Goal: Information Seeking & Learning: Find specific page/section

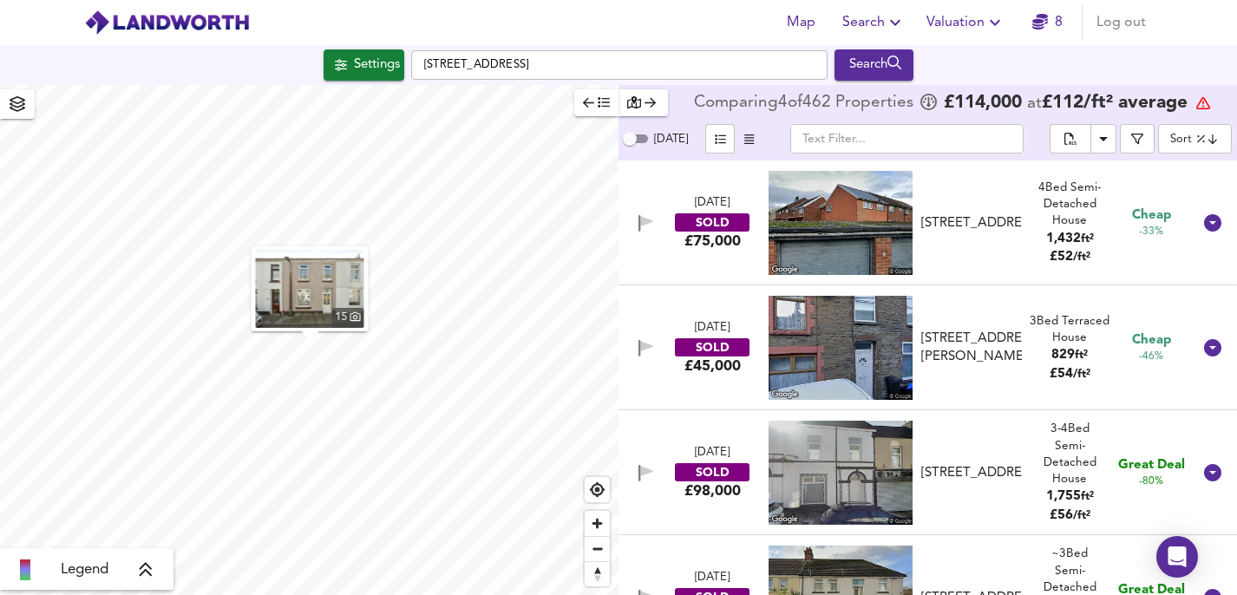
scroll to position [11996, 0]
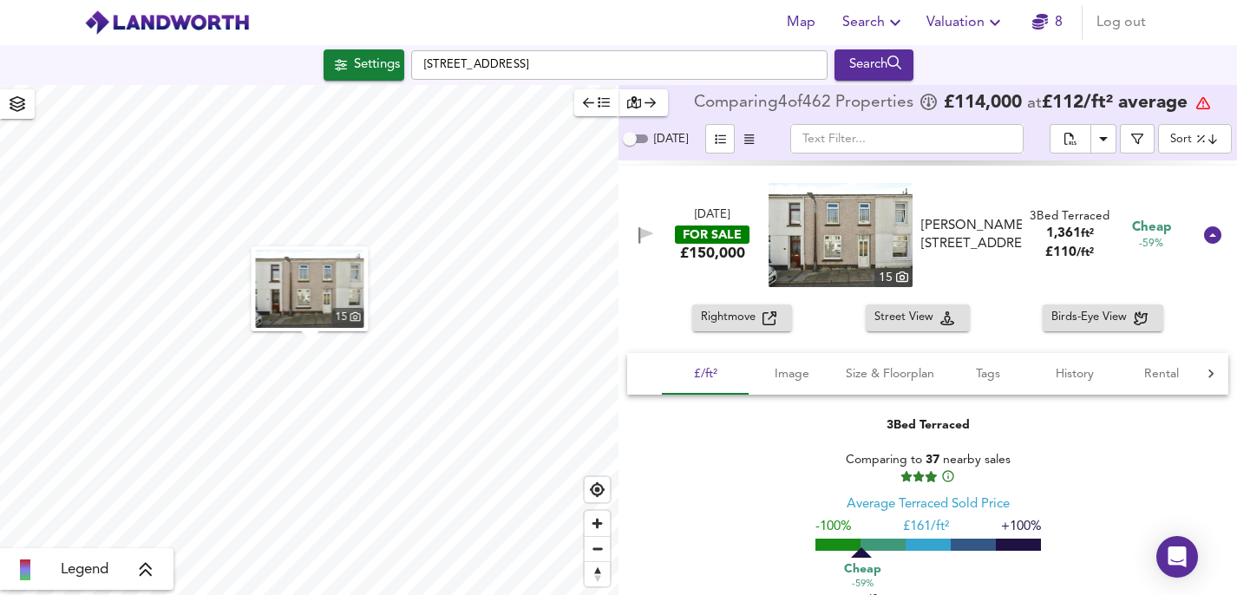
click at [206, 29] on img at bounding box center [167, 23] width 166 height 26
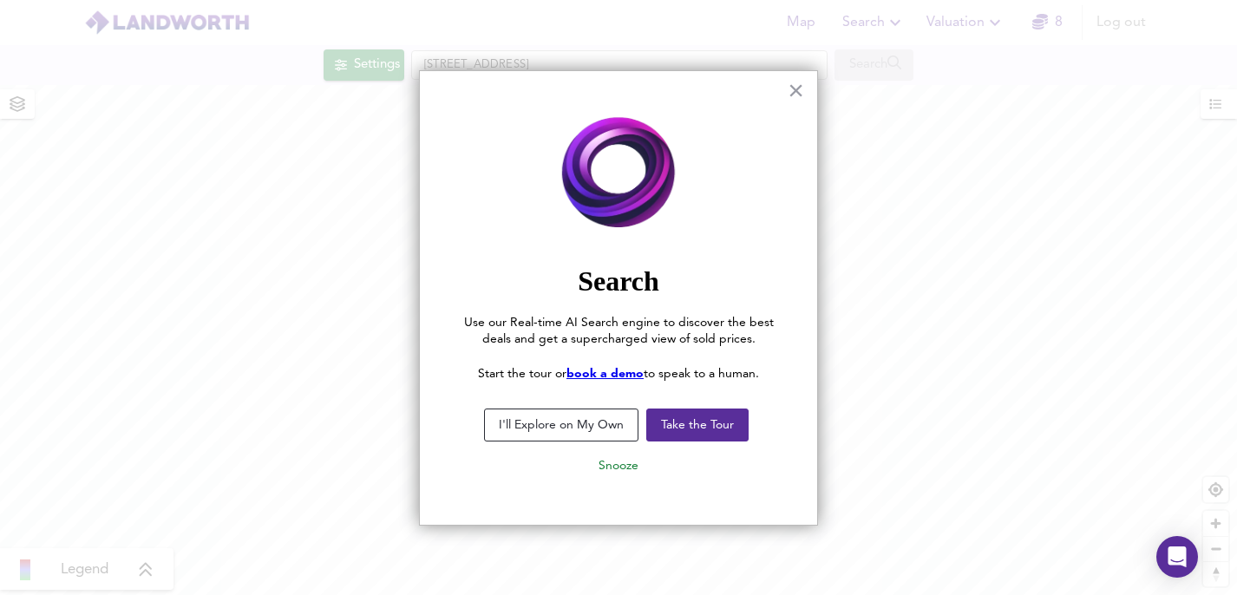
click at [577, 421] on button "I'll Explore on My Own" at bounding box center [561, 424] width 154 height 33
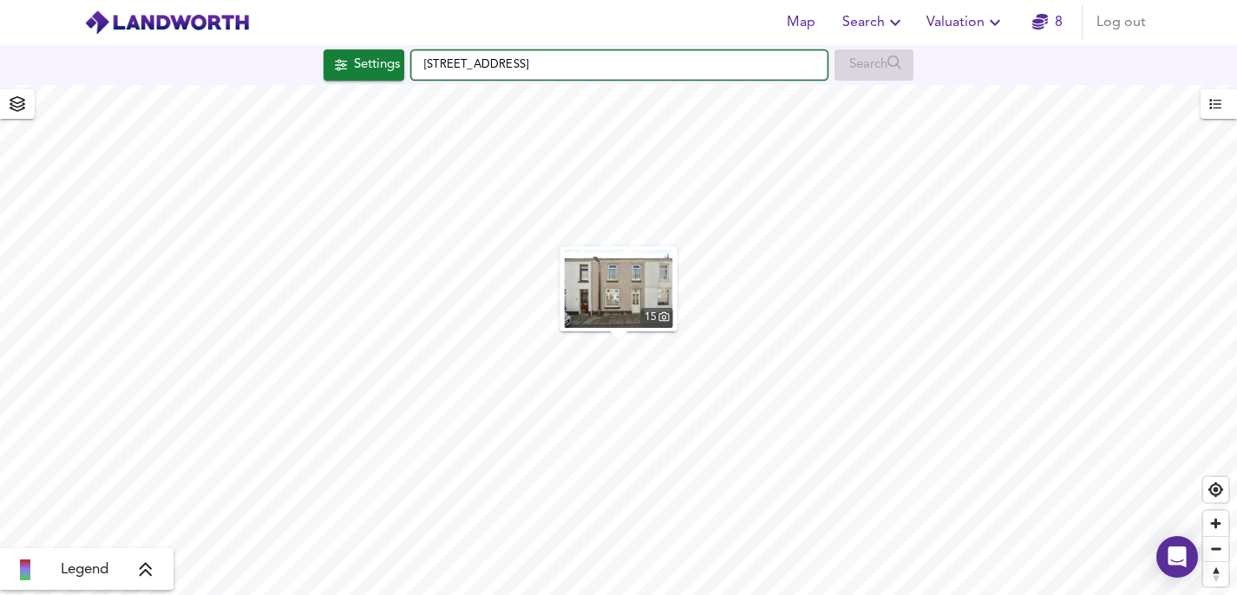
click at [561, 67] on input "[STREET_ADDRESS]" at bounding box center [619, 64] width 416 height 29
type input "G"
type input "bournemouth"
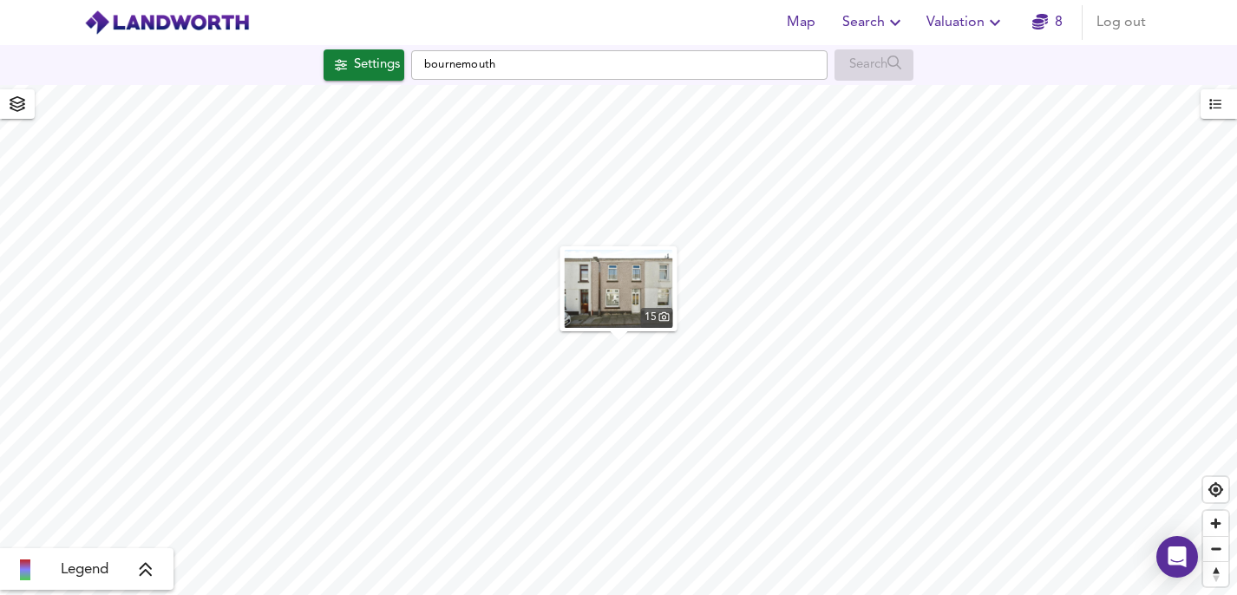
click at [13, 102] on icon "button" at bounding box center [18, 104] width 16 height 16
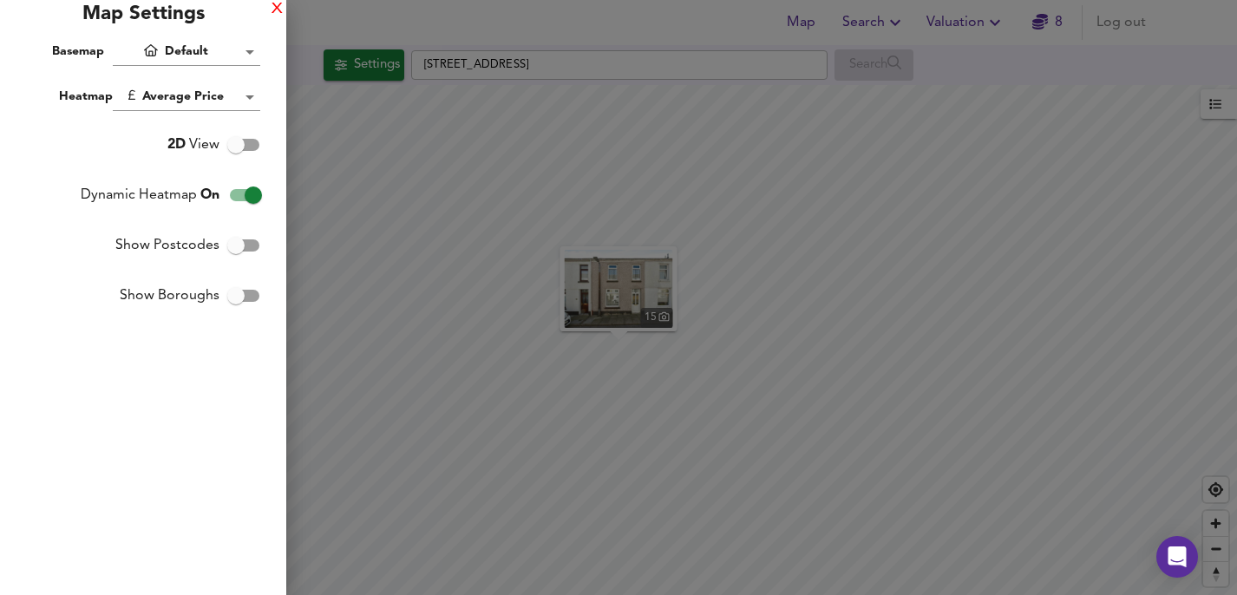
click at [276, 10] on div "X" at bounding box center [276, 9] width 11 height 12
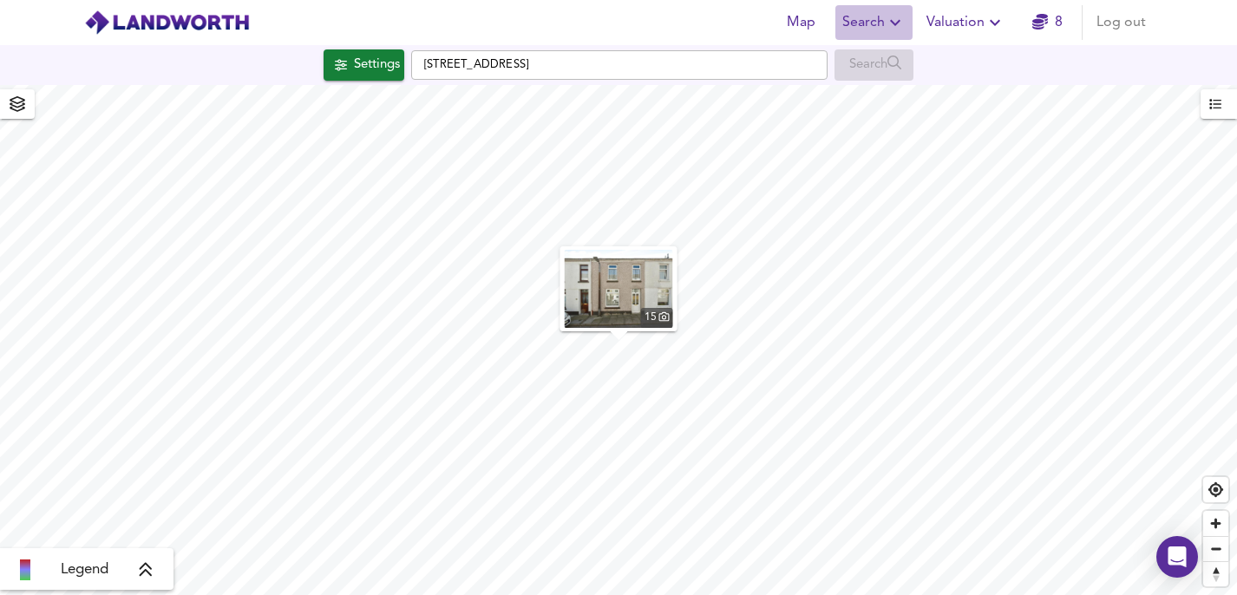
click at [872, 24] on span "Search" at bounding box center [873, 22] width 63 height 24
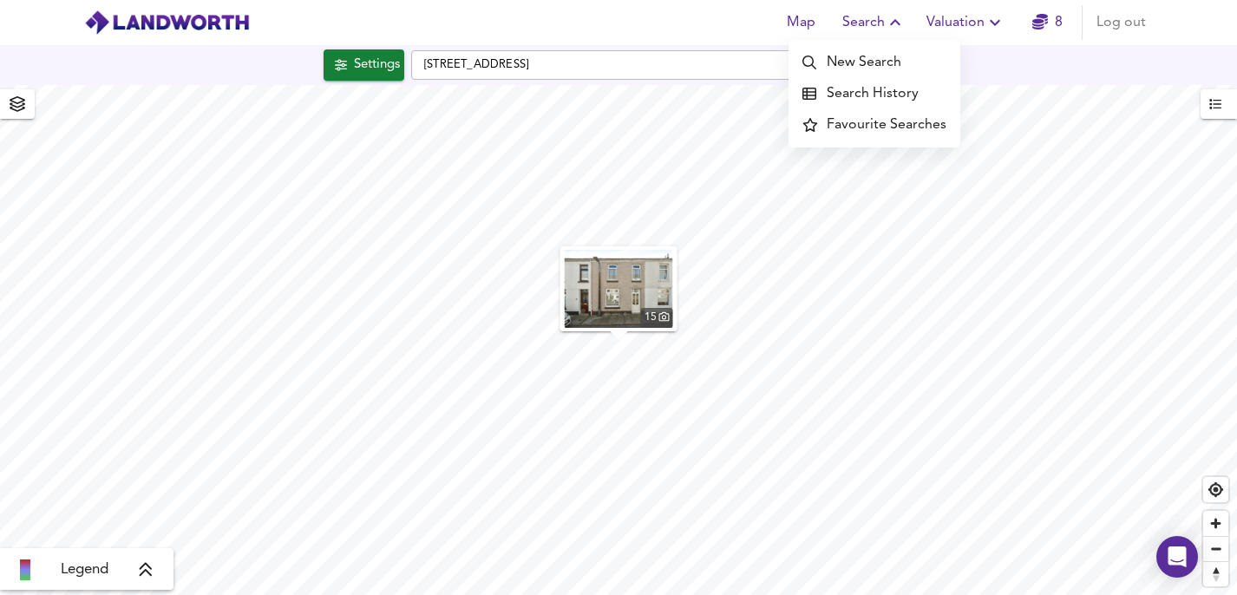
click at [871, 61] on li "New Search" at bounding box center [874, 62] width 172 height 31
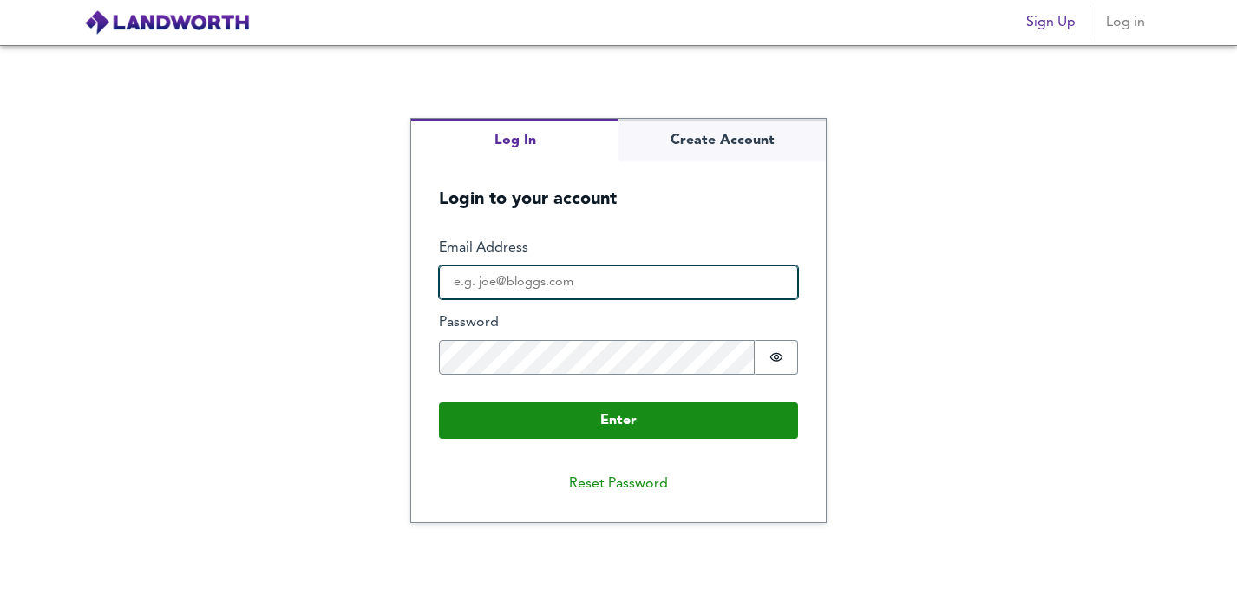
click at [642, 283] on input "Email Address" at bounding box center [618, 282] width 359 height 35
click at [349, 326] on div "Log In Create Account Login to your account Enter Email Address Password Passwo…" at bounding box center [618, 320] width 1237 height 550
click at [523, 284] on input "Email Address" at bounding box center [618, 282] width 359 height 35
click at [337, 297] on div "Log In Create Account Login to your account Enter Email Address Password Passwo…" at bounding box center [618, 320] width 1237 height 550
